Goal: Check status: Check status

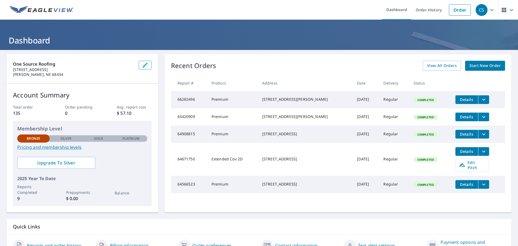
click at [488, 12] on icon "button" at bounding box center [491, 10] width 6 height 6
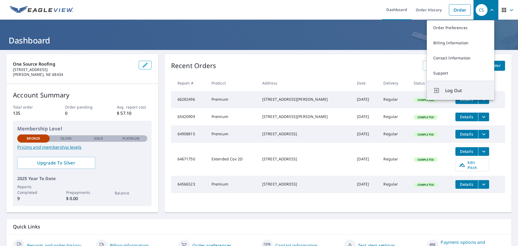
click at [455, 91] on span "Log Out" at bounding box center [466, 90] width 43 height 6
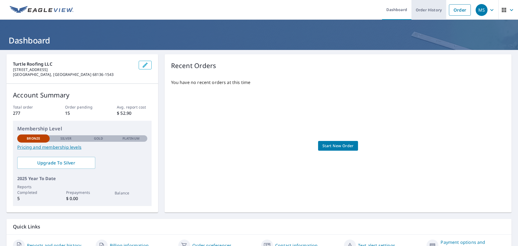
click at [423, 7] on link "Order History" at bounding box center [428, 10] width 35 height 20
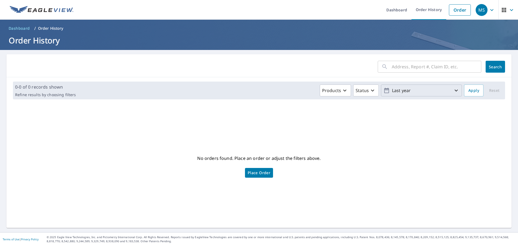
click at [454, 91] on icon "button" at bounding box center [455, 91] width 3 height 2
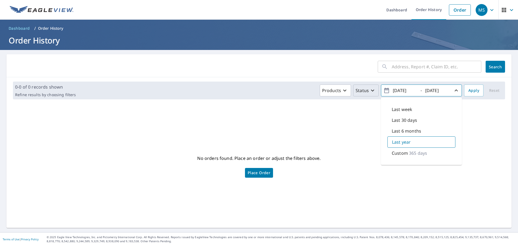
click at [369, 90] on icon "button" at bounding box center [372, 90] width 6 height 6
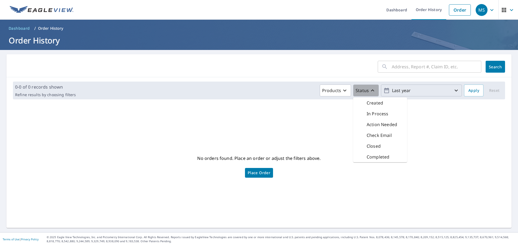
click at [371, 90] on icon "button" at bounding box center [372, 90] width 3 height 2
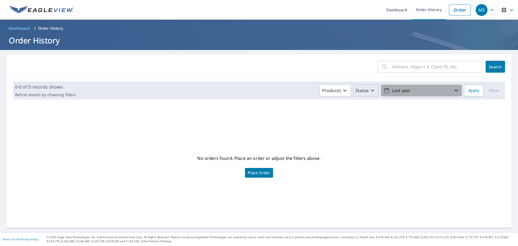
click at [401, 89] on p "Last year" at bounding box center [421, 90] width 63 height 9
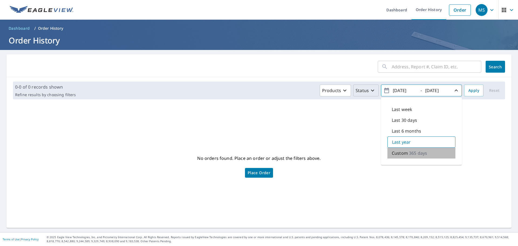
click at [409, 152] on p "365 days" at bounding box center [418, 153] width 18 height 6
click at [454, 91] on icon "button" at bounding box center [456, 90] width 6 height 6
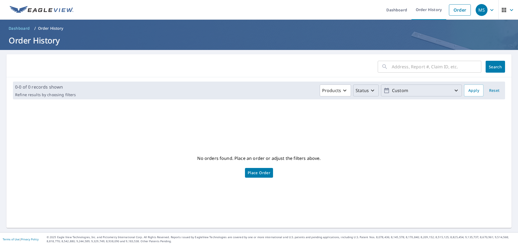
click at [454, 91] on icon "button" at bounding box center [456, 90] width 6 height 6
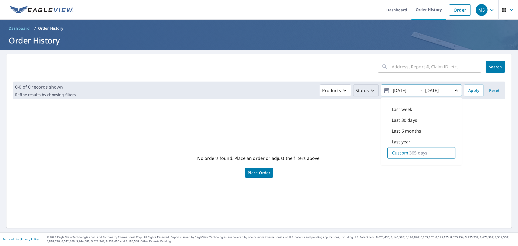
click at [398, 154] on p "Custom" at bounding box center [400, 152] width 16 height 6
click at [399, 89] on input "[DATE]" at bounding box center [404, 90] width 26 height 9
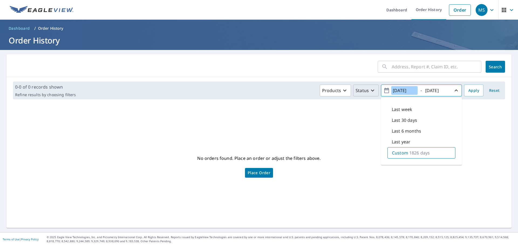
type input "2020/10/06"
click at [430, 89] on input "[DATE]" at bounding box center [436, 90] width 26 height 9
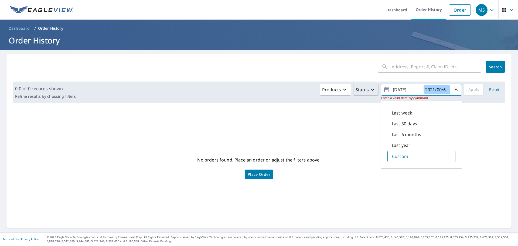
type input "2021/00/6"
click at [436, 107] on div "Last week" at bounding box center [421, 112] width 68 height 11
type input "2025/09/29"
type input "[DATE]"
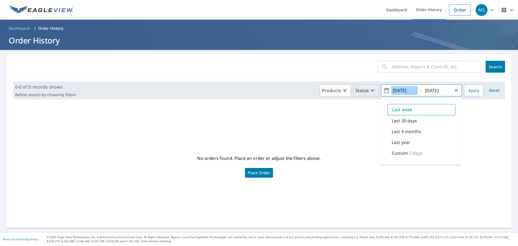
click at [399, 88] on input "2025/09/29" at bounding box center [404, 90] width 26 height 9
type input "2022/09/29"
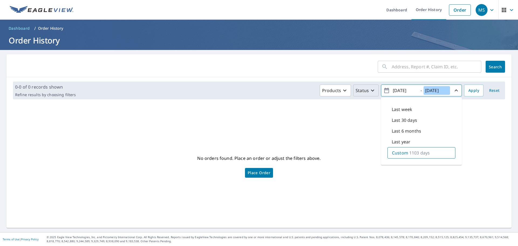
click at [431, 90] on input "[DATE]" at bounding box center [436, 90] width 26 height 9
type input "2023/10/06"
click at [468, 91] on span "Apply" at bounding box center [473, 90] width 11 height 7
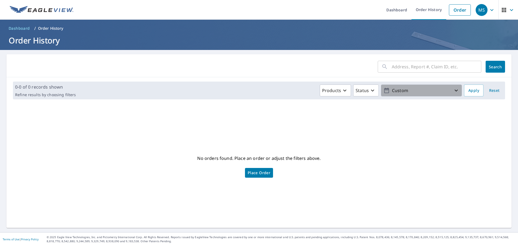
click at [422, 91] on p "Custom" at bounding box center [421, 90] width 63 height 9
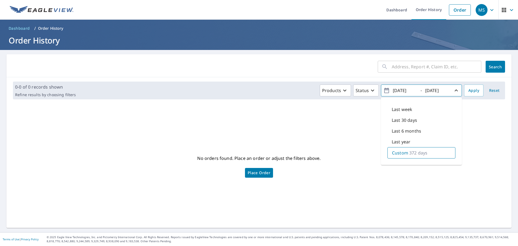
click at [398, 89] on input "2022/09/29" at bounding box center [404, 90] width 26 height 9
type input "2021/09/29"
click at [468, 88] on span "Apply" at bounding box center [473, 90] width 11 height 7
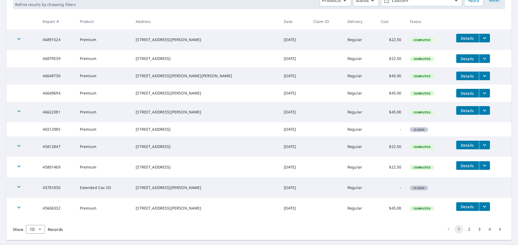
scroll to position [114, 0]
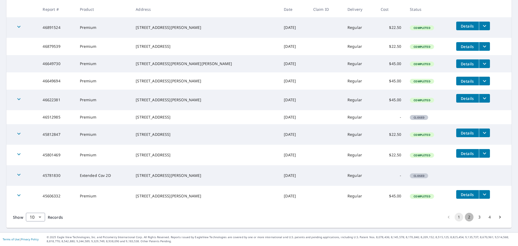
click at [465, 217] on button "2" at bounding box center [469, 216] width 9 height 9
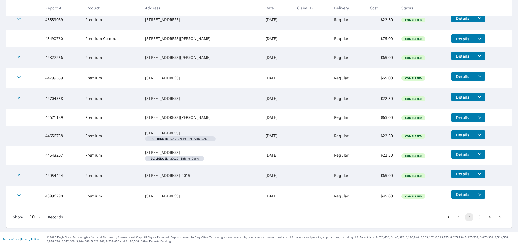
scroll to position [125, 0]
click at [476, 172] on icon "filesDropdownBtn-44054424" at bounding box center [479, 173] width 6 height 6
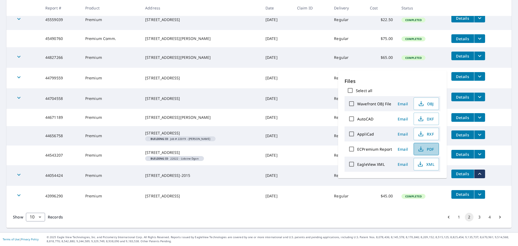
click at [426, 149] on span "PDF" at bounding box center [425, 149] width 17 height 6
click at [227, 130] on div "3139 N 59th St Omaha, NE 68104-3415" at bounding box center [201, 132] width 112 height 5
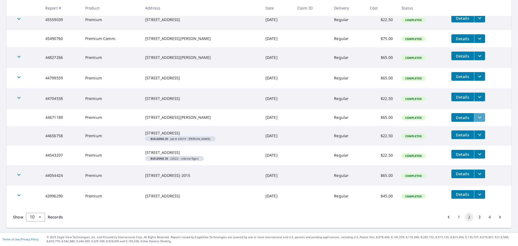
click at [478, 114] on icon "filesDropdownBtn-44671189" at bounding box center [479, 117] width 6 height 6
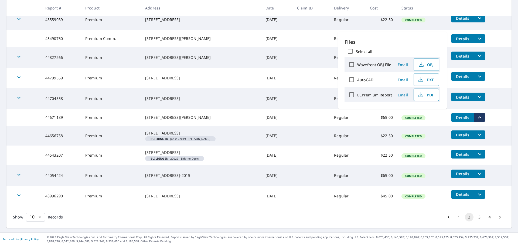
click at [434, 97] on button "PDF" at bounding box center [425, 94] width 25 height 12
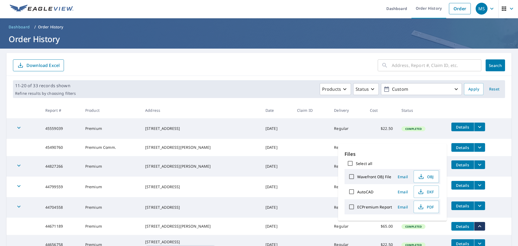
scroll to position [0, 0]
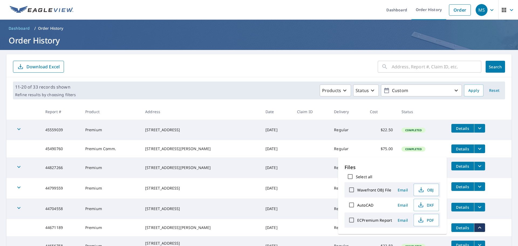
click at [488, 12] on icon "button" at bounding box center [491, 10] width 6 height 6
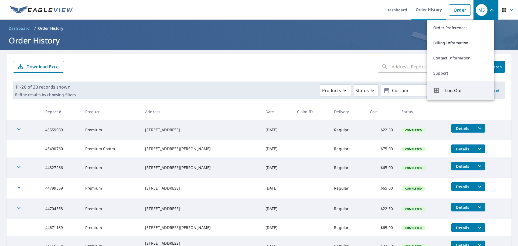
click at [452, 90] on span "Log Out" at bounding box center [466, 90] width 43 height 6
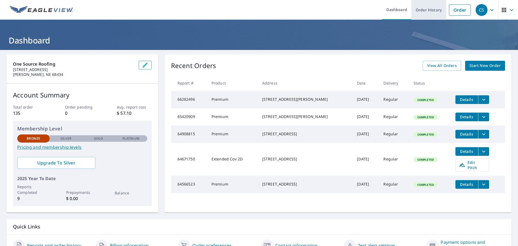
click at [428, 12] on link "Order History" at bounding box center [428, 10] width 35 height 20
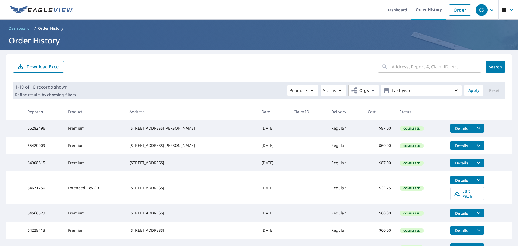
click at [418, 67] on input "text" at bounding box center [437, 66] width 90 height 15
type input "[PERSON_NAME]"
click button "Search" at bounding box center [494, 67] width 19 height 12
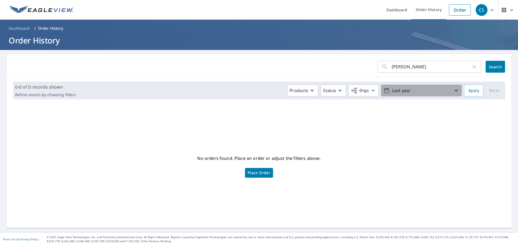
click at [414, 92] on p "Last year" at bounding box center [421, 90] width 63 height 9
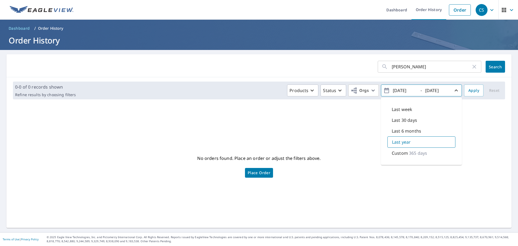
click at [353, 120] on div "No orders found. Place an order or adjust the filters above. Place Order" at bounding box center [259, 165] width 496 height 115
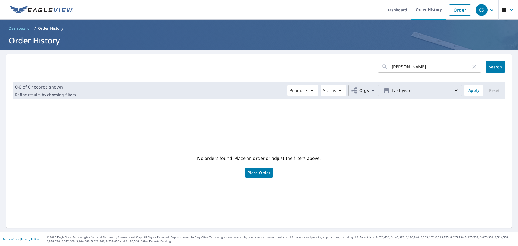
click at [370, 93] on icon "button" at bounding box center [373, 90] width 6 height 6
click at [471, 65] on icon "button" at bounding box center [474, 66] width 6 height 6
click at [397, 66] on input "text" at bounding box center [437, 66] width 90 height 15
click at [349, 147] on div "No orders found. Place an order or adjust the filters above. Place Order" at bounding box center [259, 165] width 496 height 115
